Goal: Task Accomplishment & Management: Manage account settings

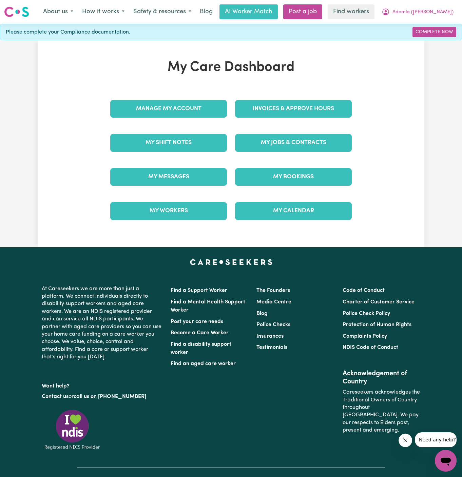
click at [301, 126] on div "My Jobs & Contracts" at bounding box center [293, 143] width 125 height 34
click at [301, 114] on link "Invoices & Approve Hours" at bounding box center [293, 109] width 117 height 18
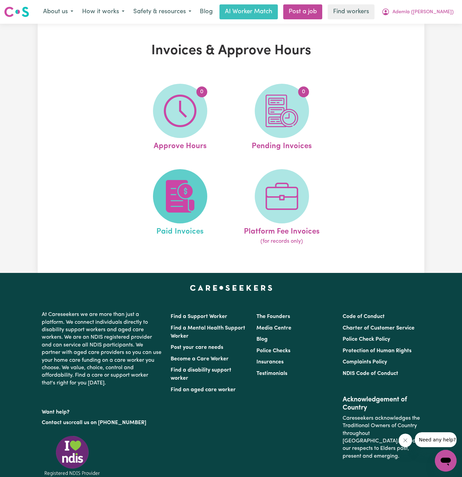
click at [183, 174] on span at bounding box center [180, 196] width 54 height 54
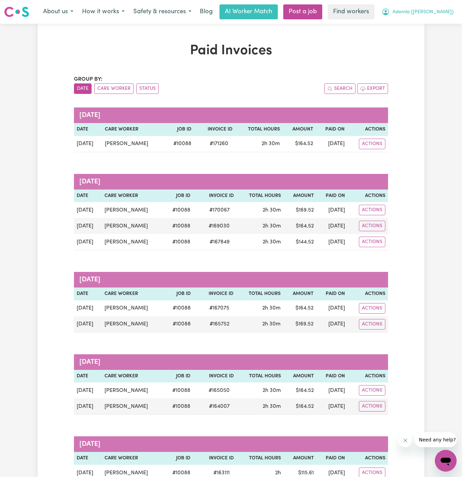
click at [427, 8] on button "Ademla ([PERSON_NAME])" at bounding box center [417, 12] width 81 height 14
click at [423, 27] on link "My Dashboard" at bounding box center [431, 26] width 54 height 13
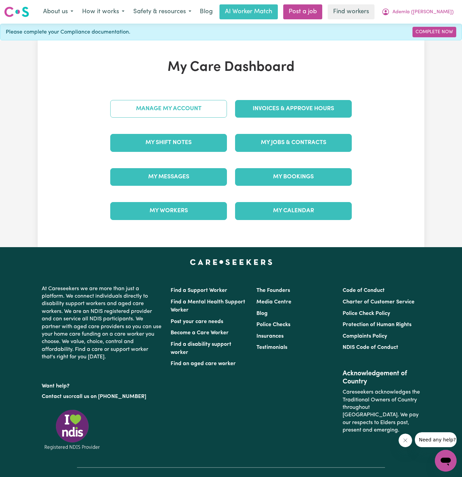
click at [186, 107] on link "Manage My Account" at bounding box center [168, 109] width 117 height 18
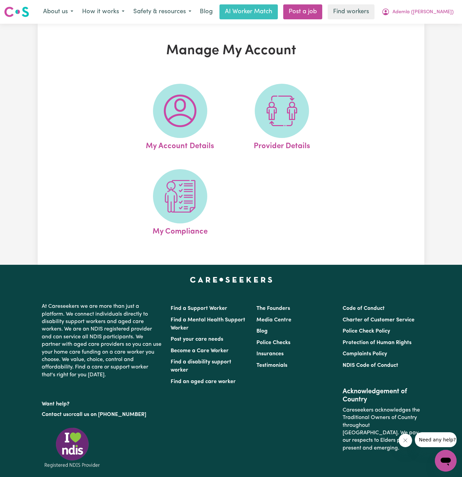
click at [186, 107] on img at bounding box center [180, 111] width 33 height 33
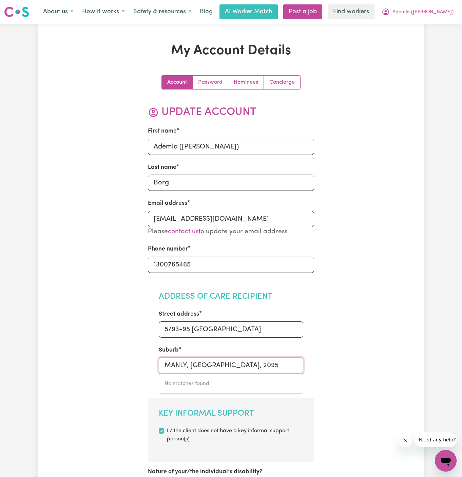
click at [173, 365] on input "MANLY, [GEOGRAPHIC_DATA], 2095" at bounding box center [231, 365] width 145 height 16
click at [439, 13] on span "Ademla ([PERSON_NAME])" at bounding box center [422, 11] width 61 height 7
click at [430, 31] on link "My Dashboard" at bounding box center [431, 26] width 54 height 13
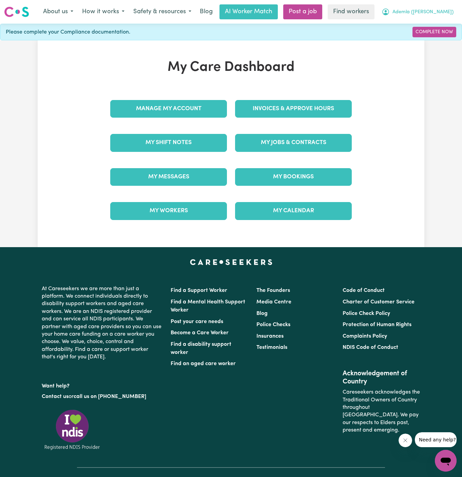
click at [439, 15] on span "Ademla ([PERSON_NAME])" at bounding box center [422, 11] width 61 height 7
click at [438, 39] on link "Logout" at bounding box center [431, 39] width 54 height 13
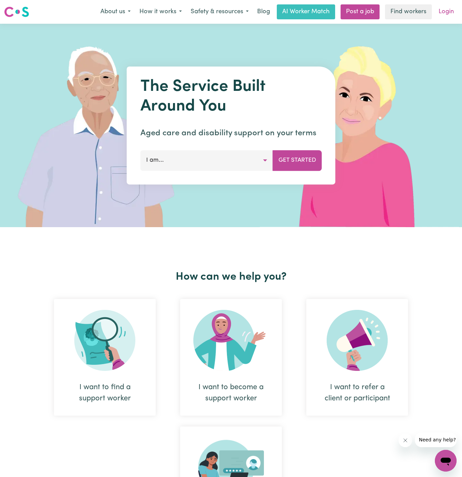
click at [448, 15] on link "Login" at bounding box center [445, 11] width 23 height 15
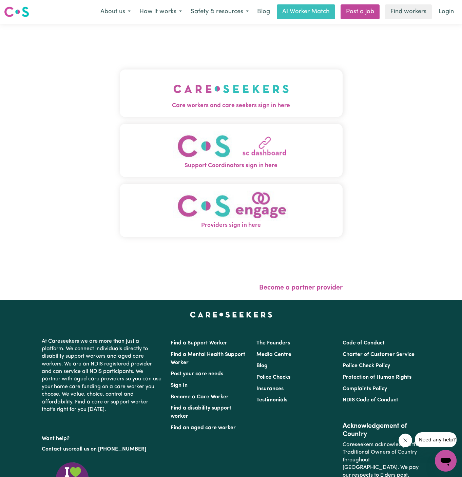
click at [280, 105] on span "Care workers and care seekers sign in here" at bounding box center [231, 105] width 223 height 9
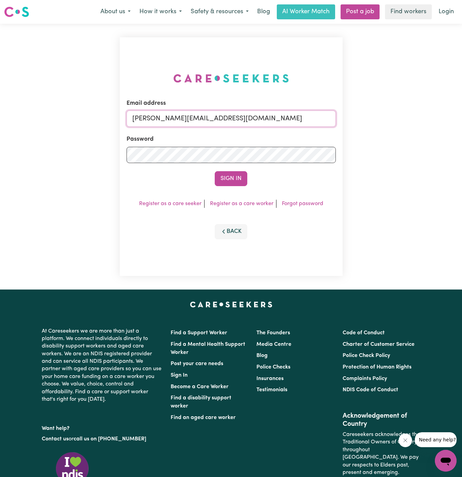
click at [261, 120] on input "[PERSON_NAME][EMAIL_ADDRESS][DOMAIN_NAME]" at bounding box center [230, 119] width 209 height 16
drag, startPoint x: 167, startPoint y: 118, endPoint x: 353, endPoint y: 124, distance: 185.9
click at [353, 124] on div "Email address [EMAIL_ADDRESS][DOMAIN_NAME] Password Sign In Register as a care …" at bounding box center [231, 157] width 462 height 266
type input "superuser~[PERSON_NAME][EMAIL_ADDRESS][PERSON_NAME][DOMAIN_NAME]"
click at [215, 171] on button "Sign In" at bounding box center [231, 178] width 33 height 15
